Goal: Find contact information: Find contact information

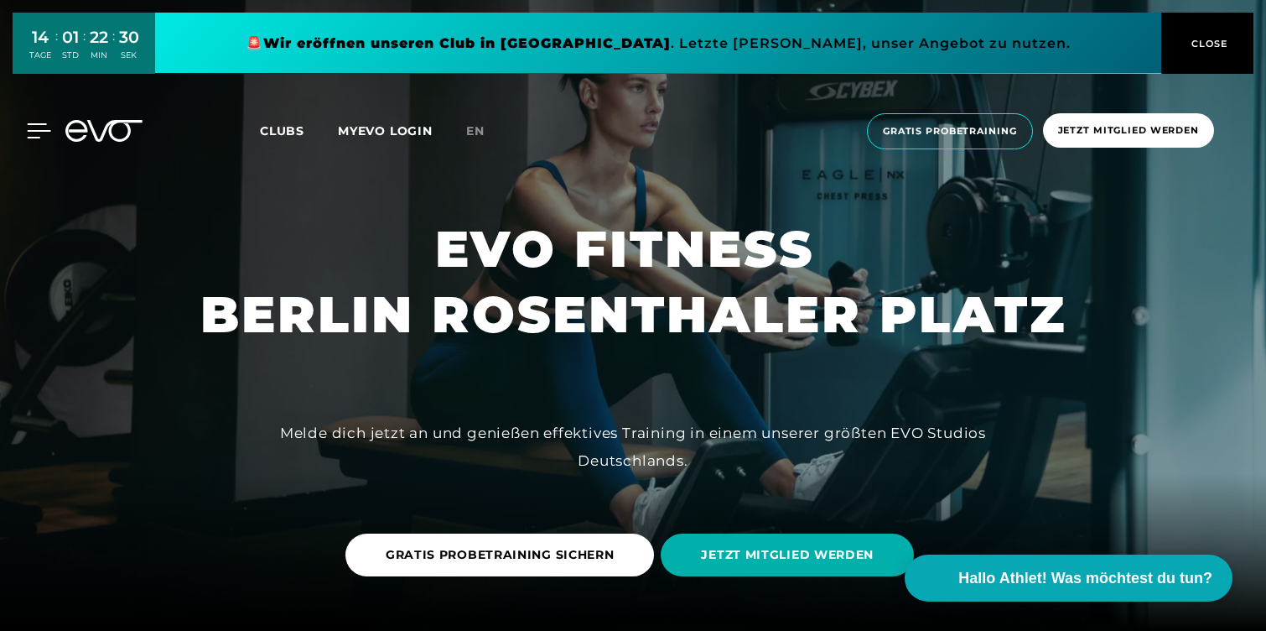
click at [29, 132] on icon at bounding box center [39, 130] width 23 height 13
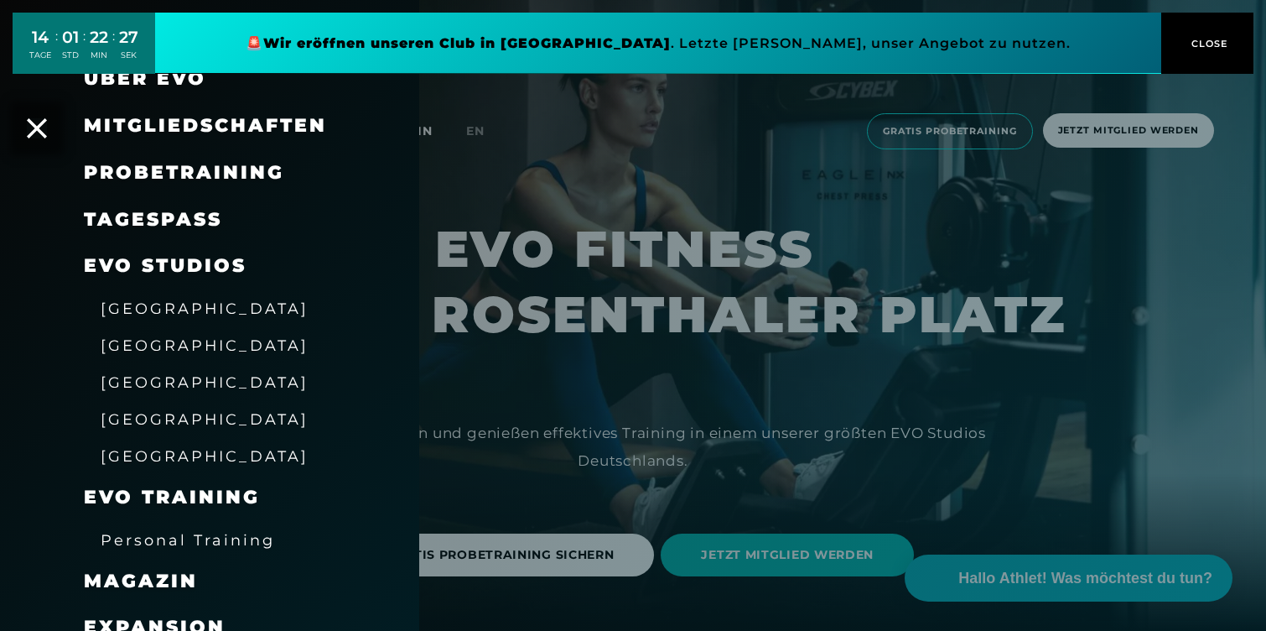
scroll to position [79, 0]
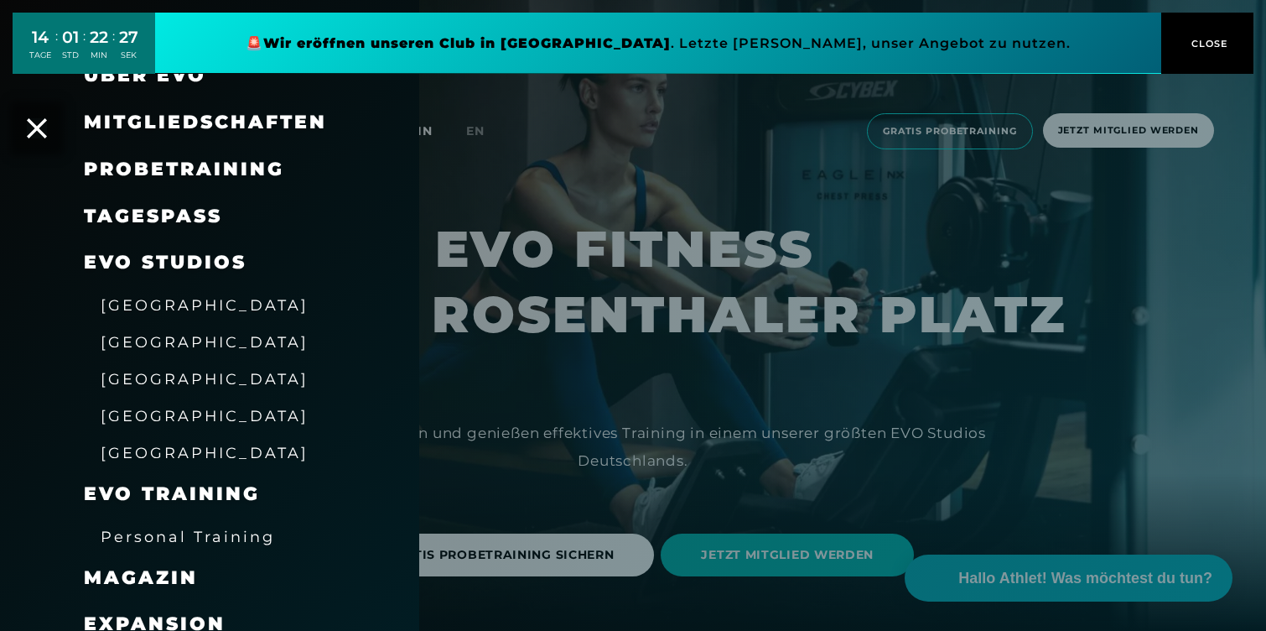
click at [178, 541] on span "Personal Training" at bounding box center [188, 536] width 174 height 18
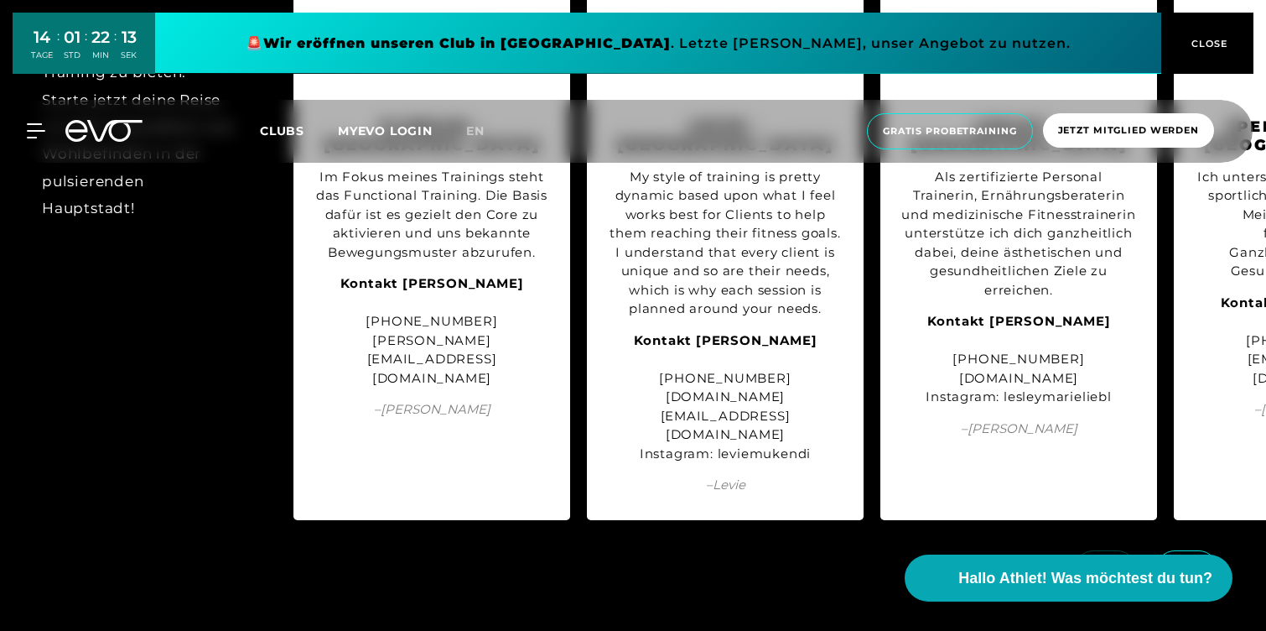
scroll to position [1987, 0]
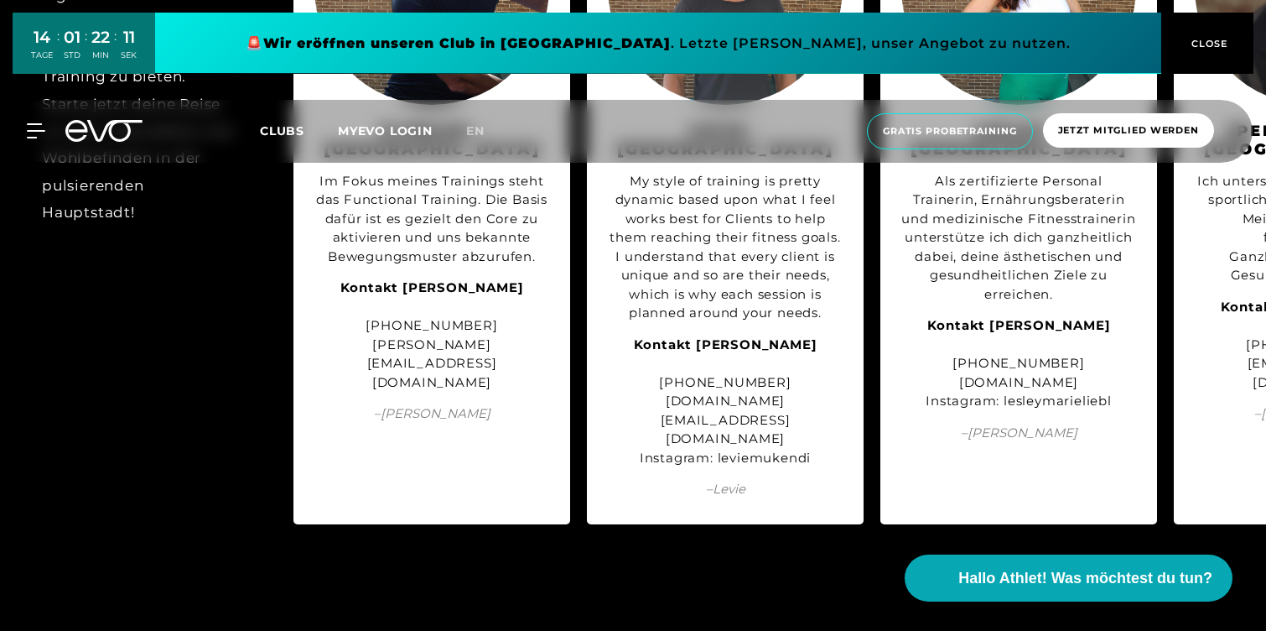
click at [1182, 554] on span at bounding box center [1186, 572] width 61 height 37
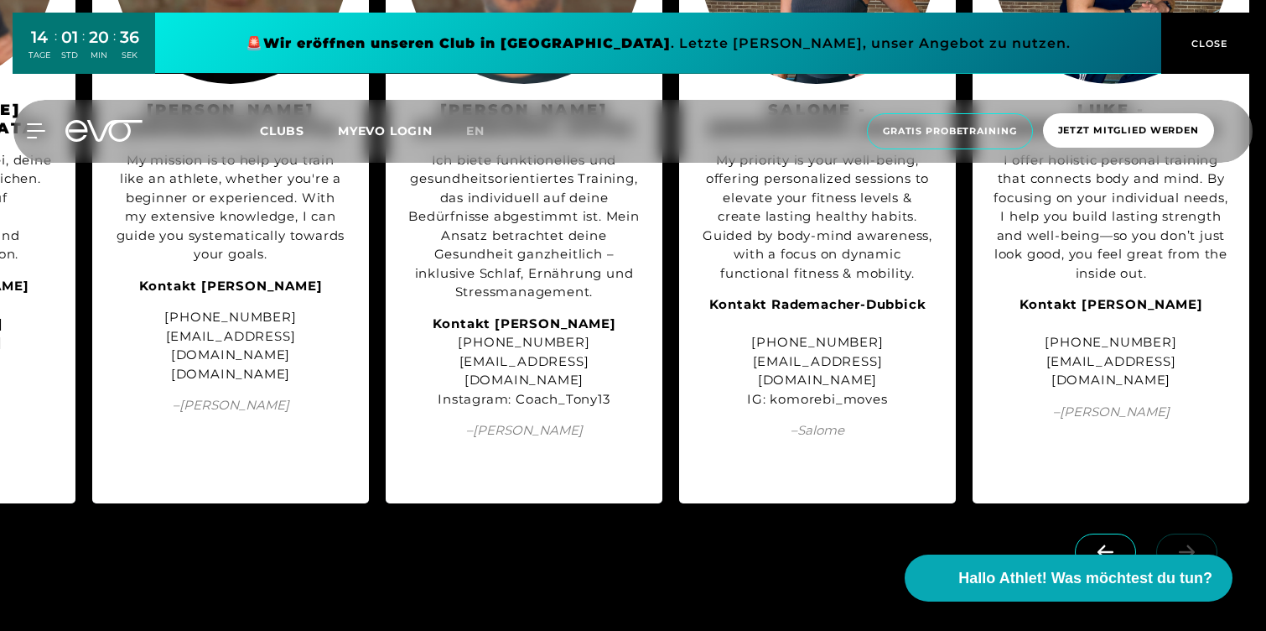
scroll to position [2009, 0]
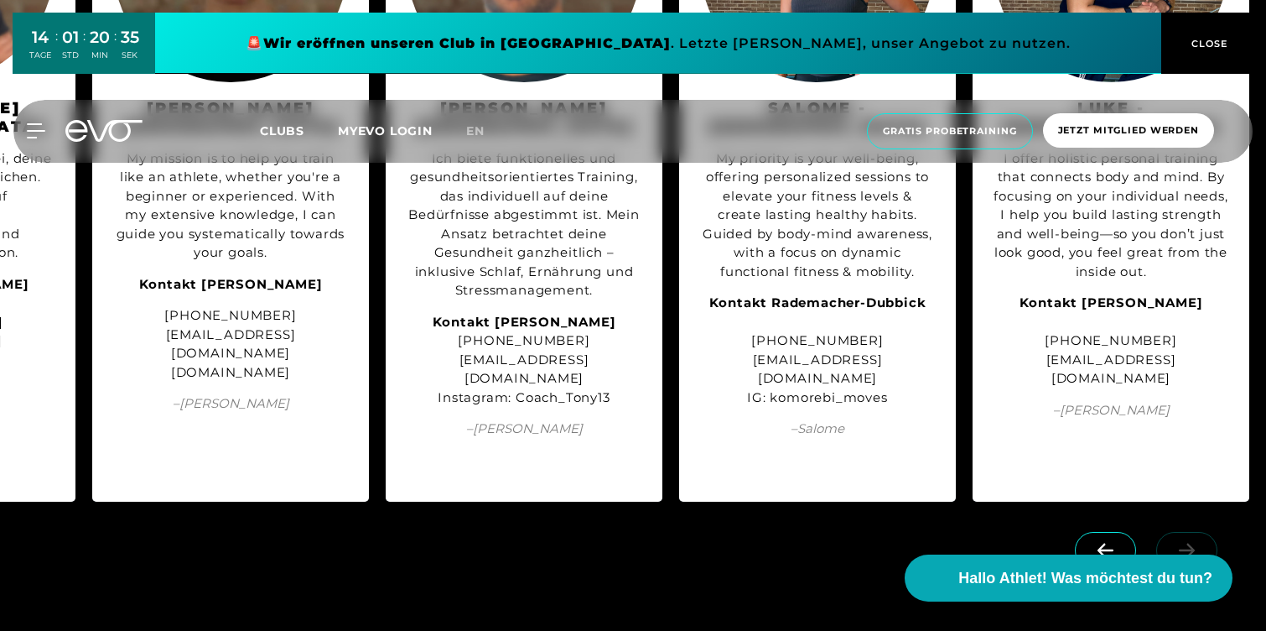
click at [1111, 543] on icon at bounding box center [1105, 550] width 29 height 15
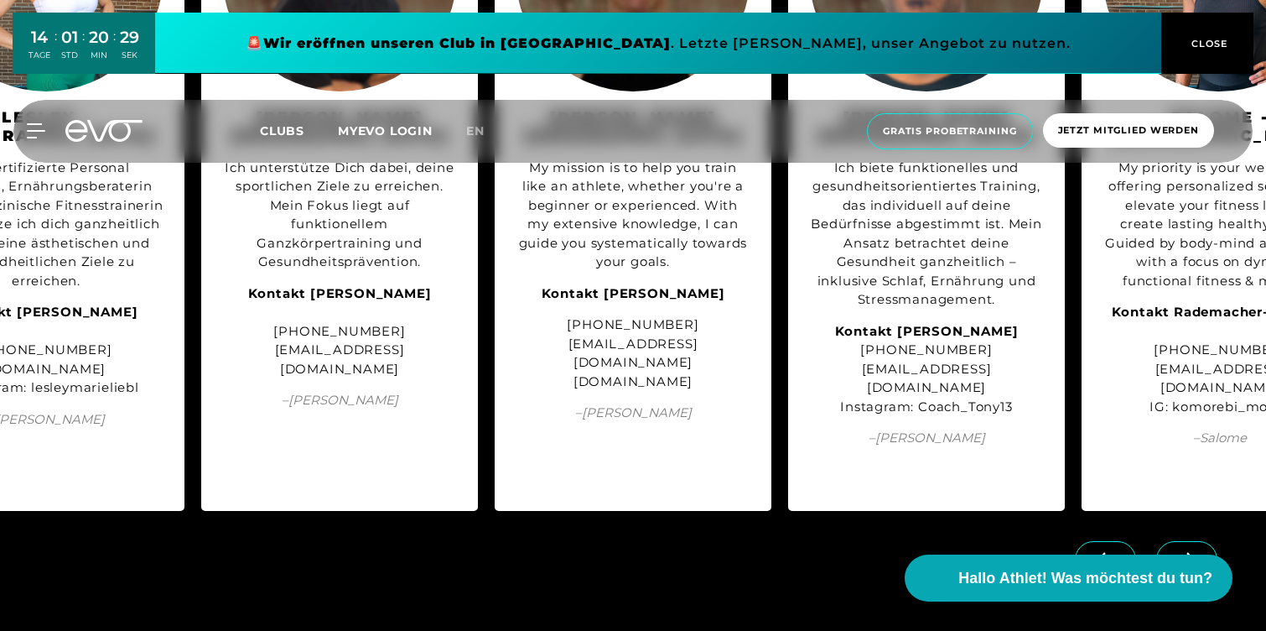
scroll to position [2028, 0]
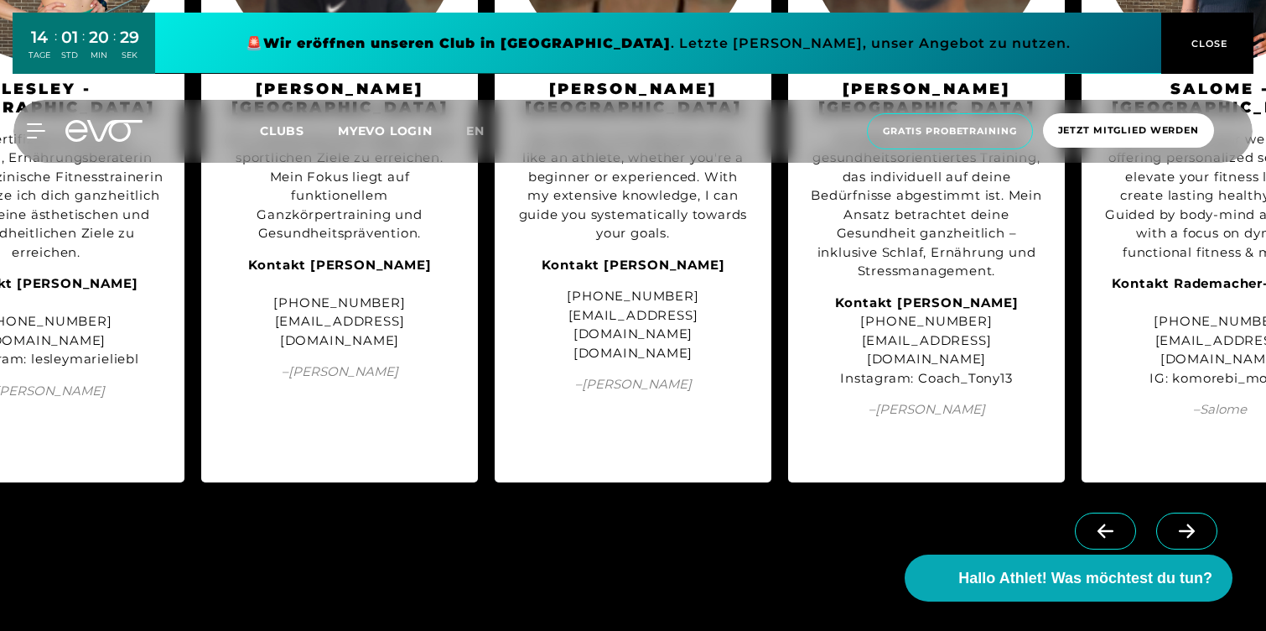
click at [1117, 512] on span at bounding box center [1105, 530] width 61 height 37
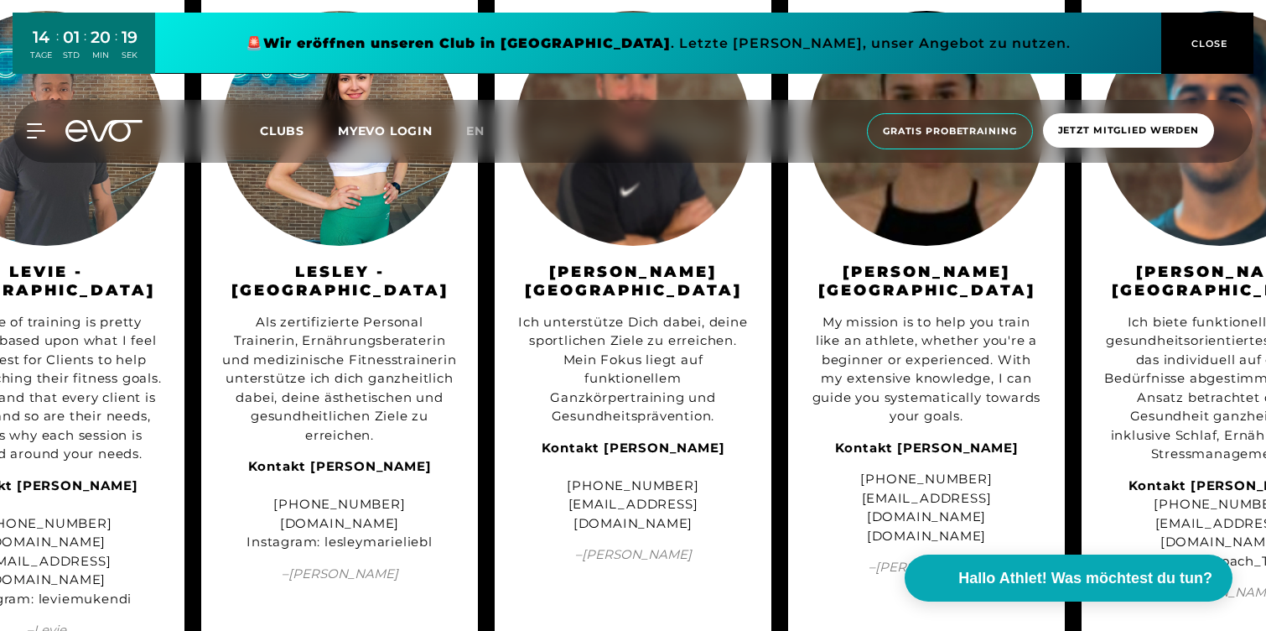
scroll to position [1845, 0]
click at [288, 470] on strong "Kontakt [PERSON_NAME]" at bounding box center [340, 467] width 184 height 16
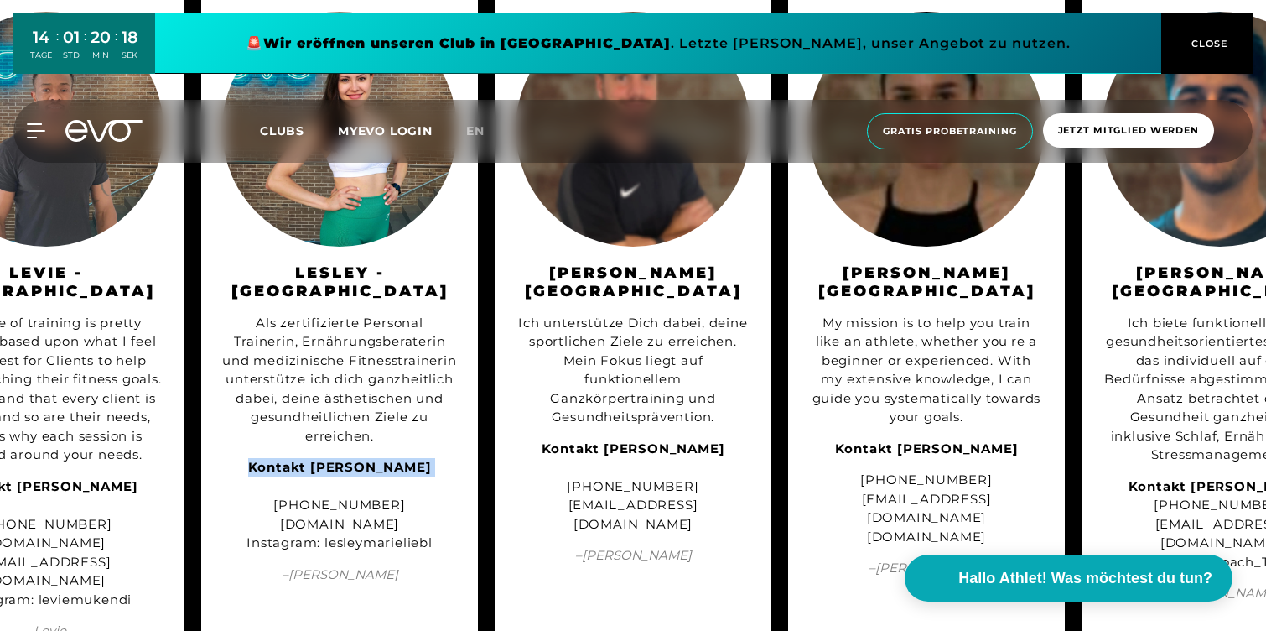
click at [288, 470] on strong "Kontakt [PERSON_NAME]" at bounding box center [340, 467] width 184 height 16
click at [356, 420] on div "Als zertifizierte Personal Trainerin, Ernährungsberaterin und medizinische Fitn…" at bounding box center [339, 380] width 235 height 132
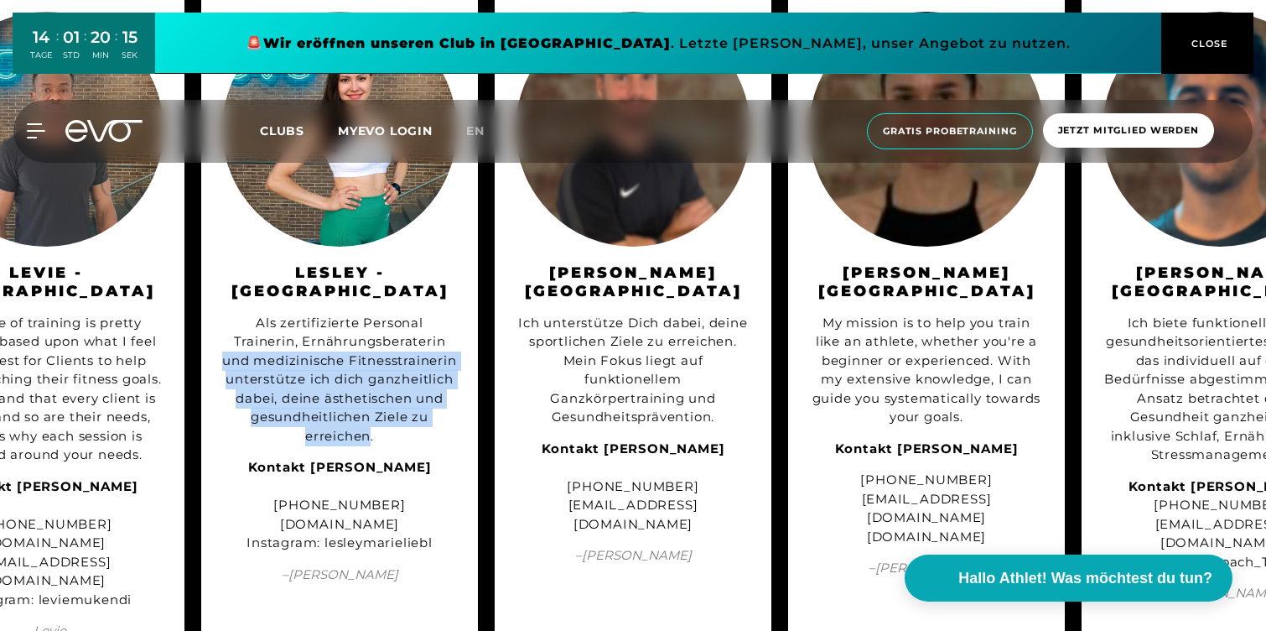
drag, startPoint x: 370, startPoint y: 436, endPoint x: 225, endPoint y: 347, distance: 170.1
click at [222, 347] on div "Als zertifizierte Personal Trainerin, Ernährungsberaterin und medizinische Fitn…" at bounding box center [339, 380] width 235 height 132
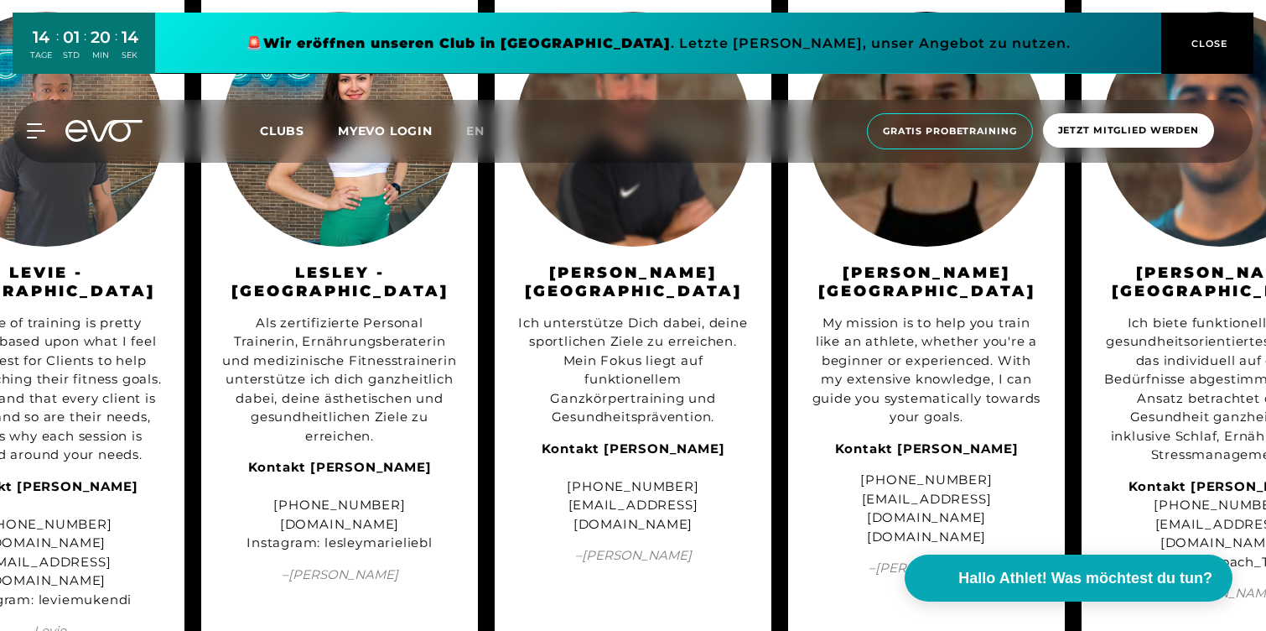
click at [243, 366] on div "Als zertifizierte Personal Trainerin, Ernährungsberaterin und medizinische Fitn…" at bounding box center [339, 380] width 235 height 132
drag, startPoint x: 309, startPoint y: 342, endPoint x: 338, endPoint y: 367, distance: 38.7
click at [338, 367] on div "Als zertifizierte Personal Trainerin, Ernährungsberaterin und medizinische Fitn…" at bounding box center [339, 380] width 235 height 132
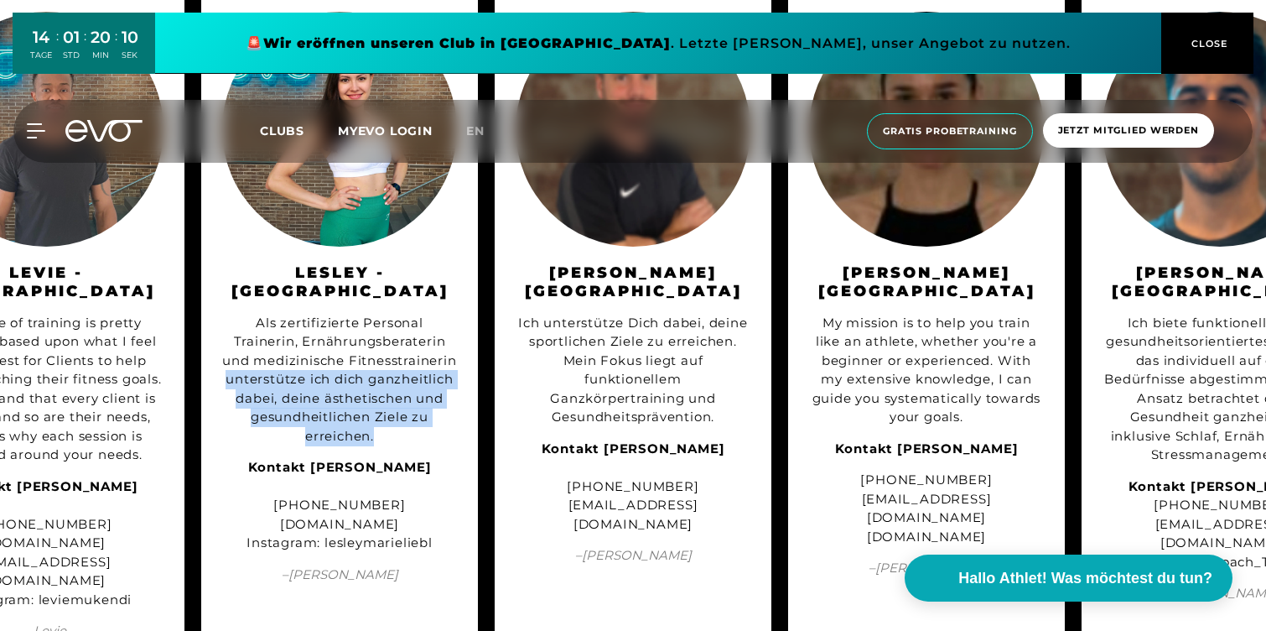
drag, startPoint x: 345, startPoint y: 361, endPoint x: 405, endPoint y: 429, distance: 91.5
click at [405, 429] on div "Als zertifizierte Personal Trainerin, Ernährungsberaterin und medizinische Fitn…" at bounding box center [339, 380] width 235 height 132
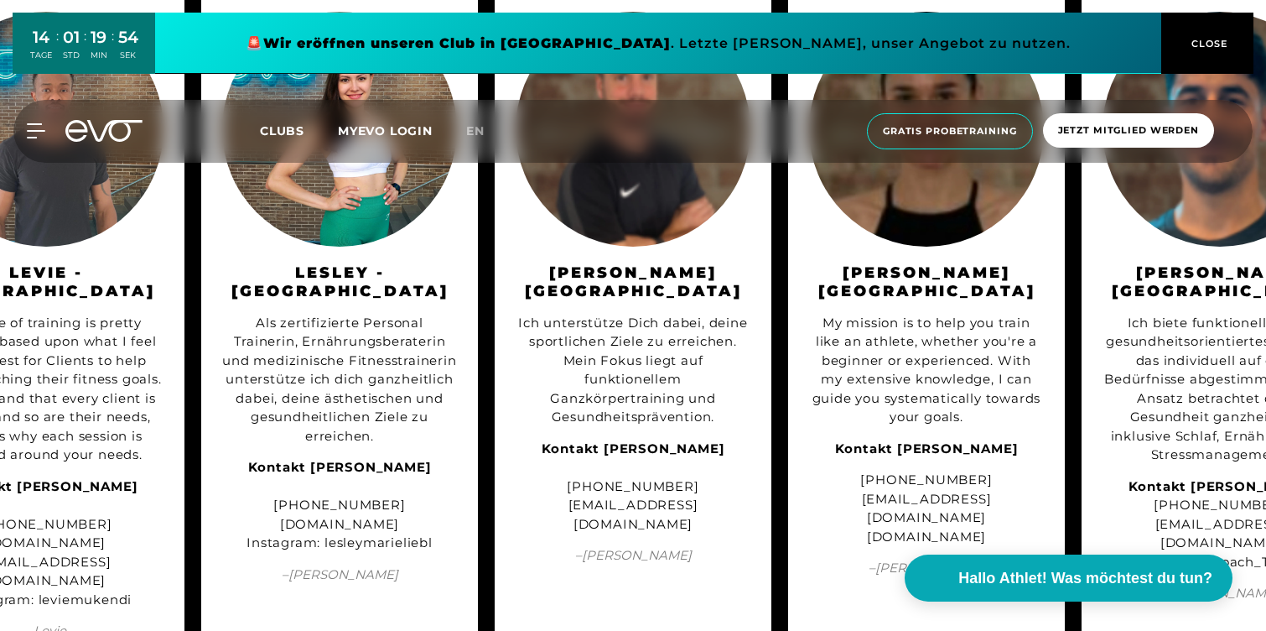
click at [329, 523] on div "Kontakt [PERSON_NAME] [PHONE_NUMBER] [DOMAIN_NAME] Instagram: lesleymarieliebl" at bounding box center [339, 505] width 235 height 95
copy div "[DOMAIN_NAME]"
